Goal: Find specific page/section: Find specific page/section

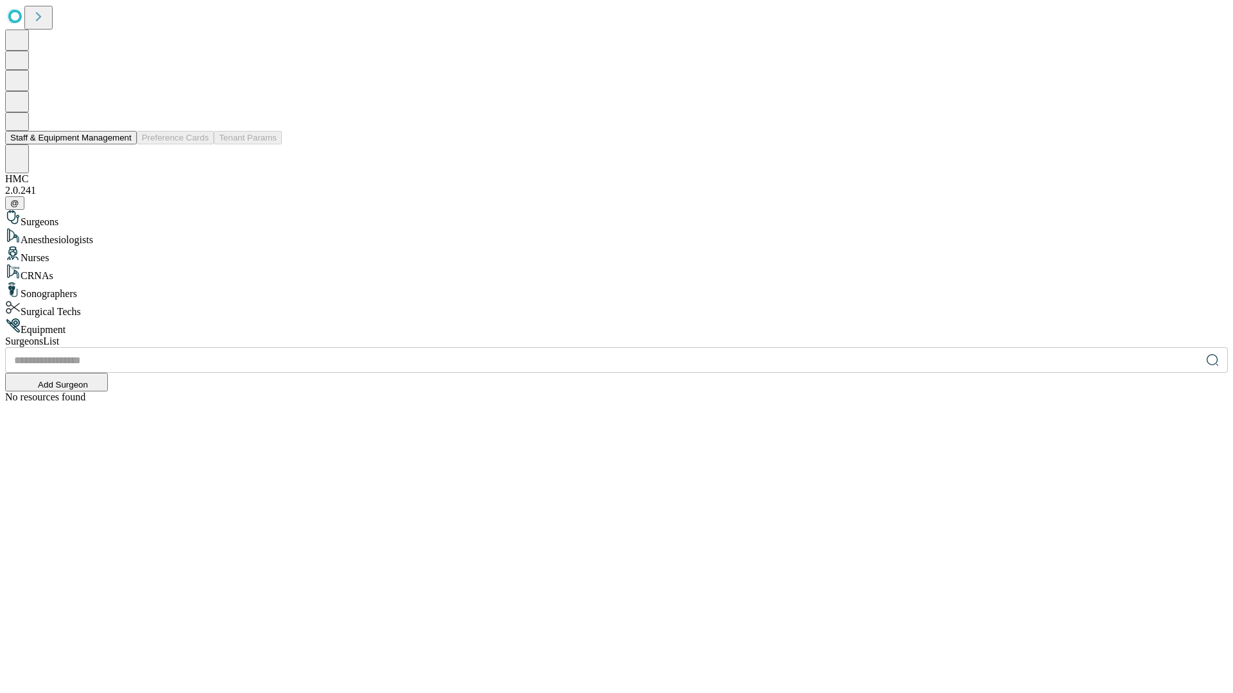
click at [123, 144] on button "Staff & Equipment Management" at bounding box center [71, 137] width 132 height 13
